Goal: Transaction & Acquisition: Purchase product/service

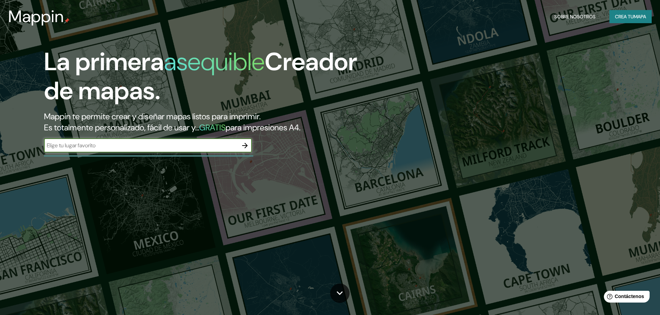
click at [618, 15] on font "Crea tu" at bounding box center [624, 17] width 19 height 6
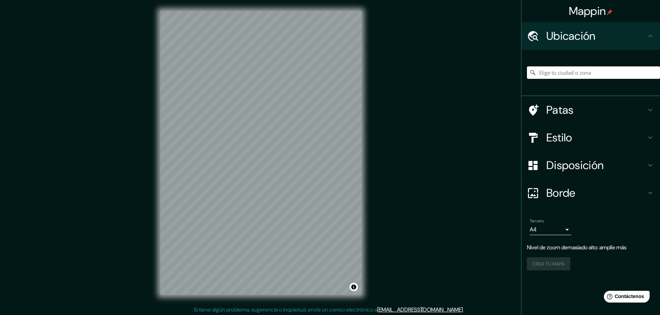
click at [582, 63] on div at bounding box center [593, 72] width 133 height 35
click at [579, 72] on input "Elige tu ciudad o zona" at bounding box center [593, 72] width 133 height 12
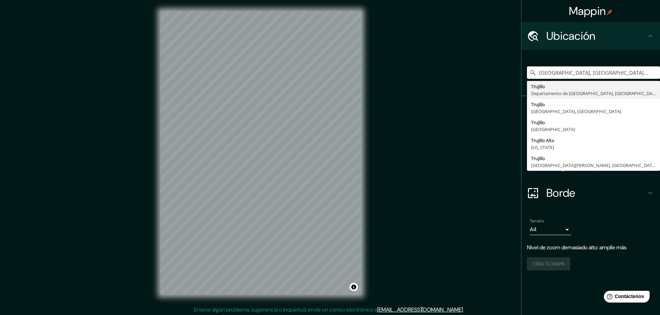
type input "Trujillo, Departamento de La Libertad, Perú"
